Goal: Check status: Check status

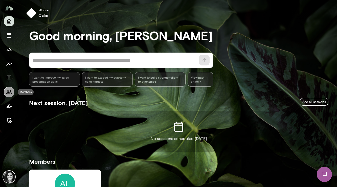
click at [7, 95] on button "Members" at bounding box center [9, 92] width 10 height 10
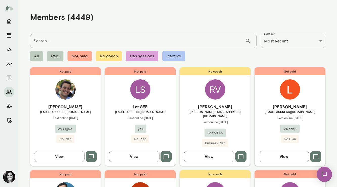
click at [51, 42] on input "Search..." at bounding box center [137, 41] width 215 height 14
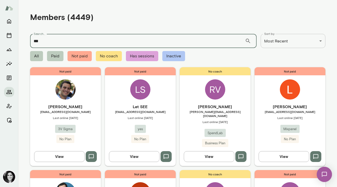
type input "***"
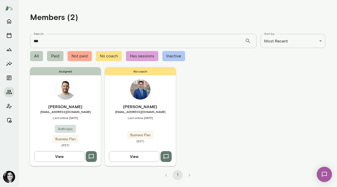
click at [59, 83] on img at bounding box center [65, 89] width 20 height 20
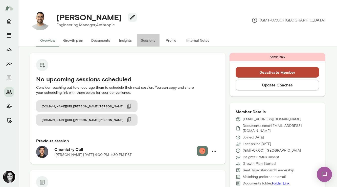
click at [144, 40] on button "Sessions" at bounding box center [148, 40] width 23 height 12
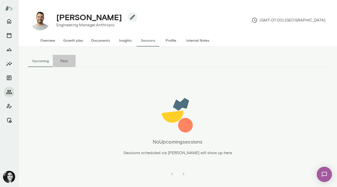
click at [60, 60] on button "Past" at bounding box center [64, 61] width 23 height 12
